Goal: Information Seeking & Learning: Learn about a topic

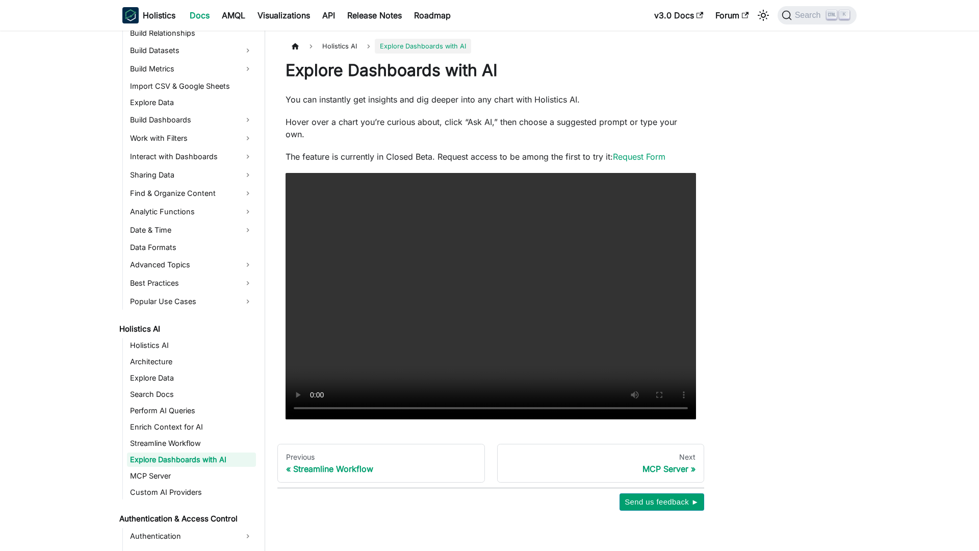
scroll to position [255, 0]
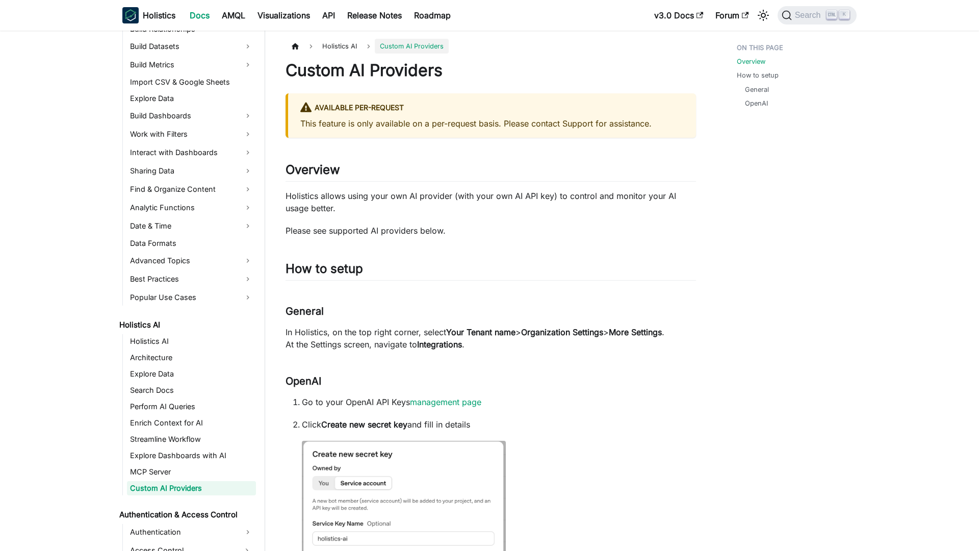
scroll to position [288, 0]
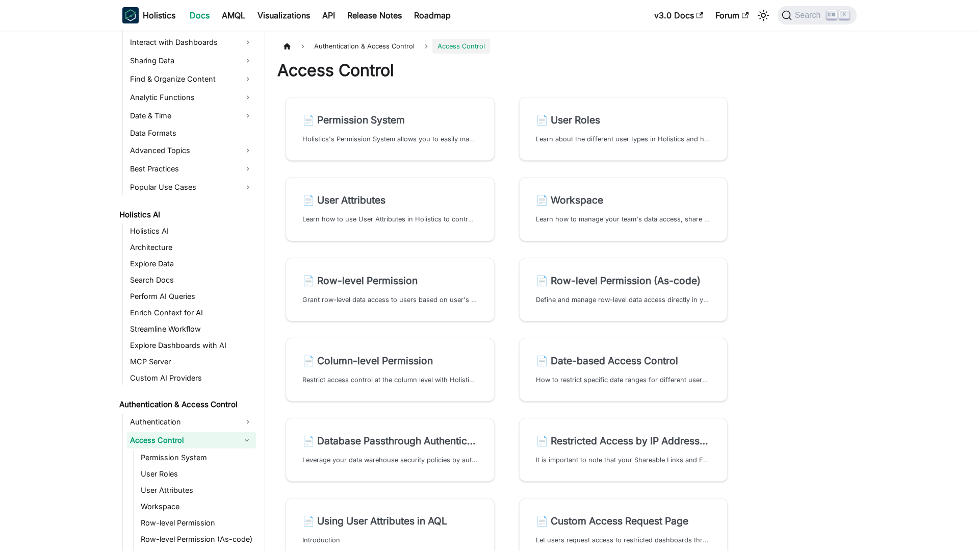
scroll to position [351, 0]
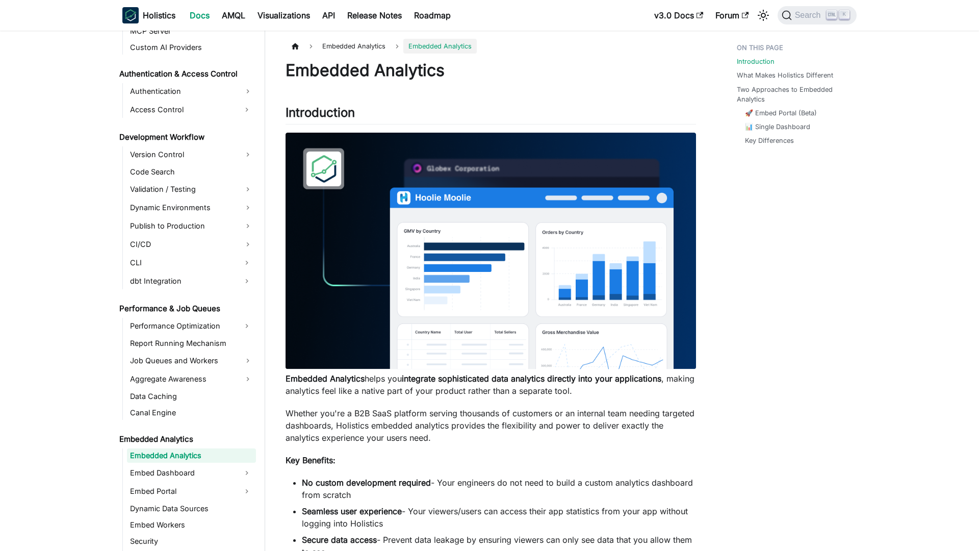
scroll to position [696, 0]
